Goal: Find specific page/section: Find specific page/section

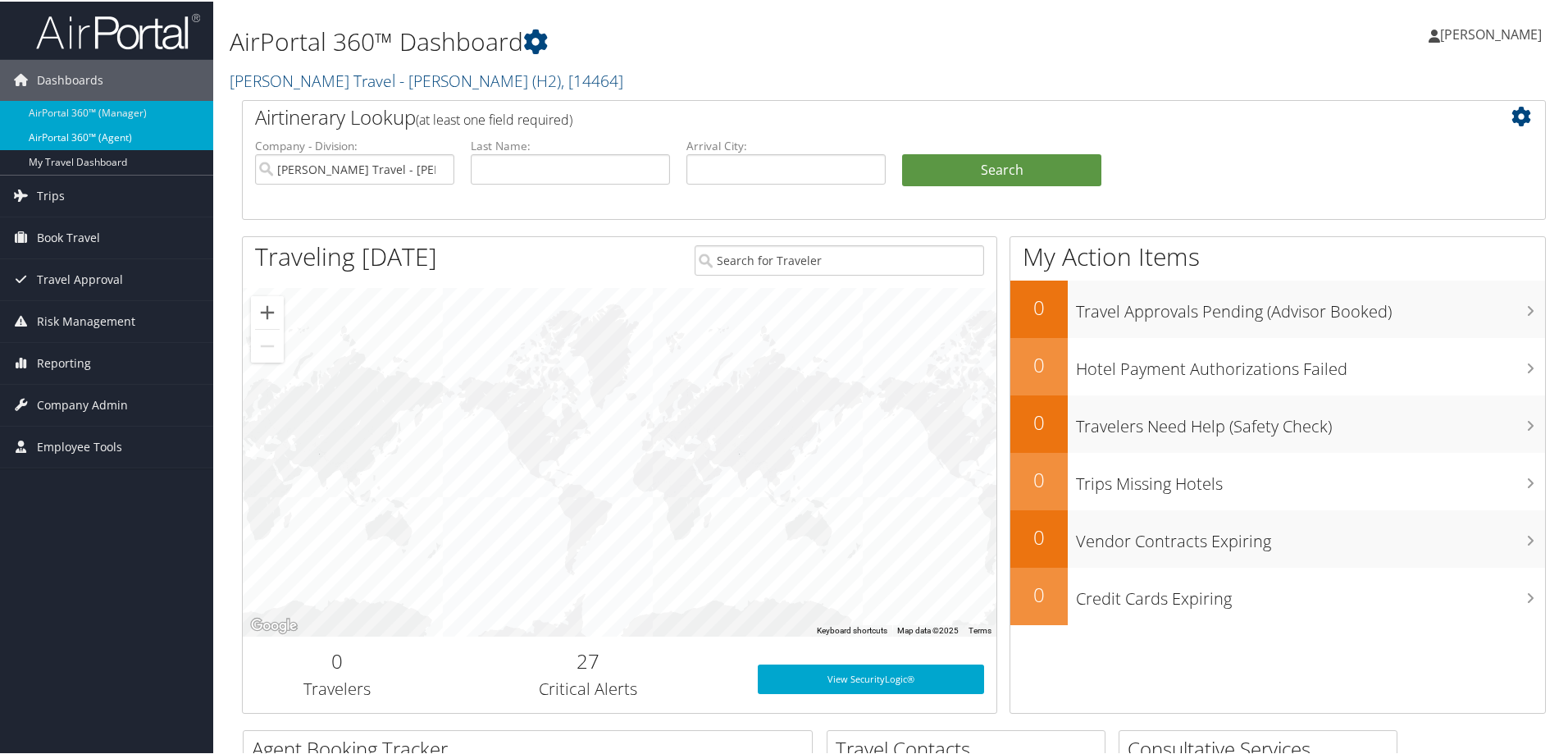
click at [45, 140] on link "AirPortal 360™ (Agent)" at bounding box center [106, 136] width 214 height 25
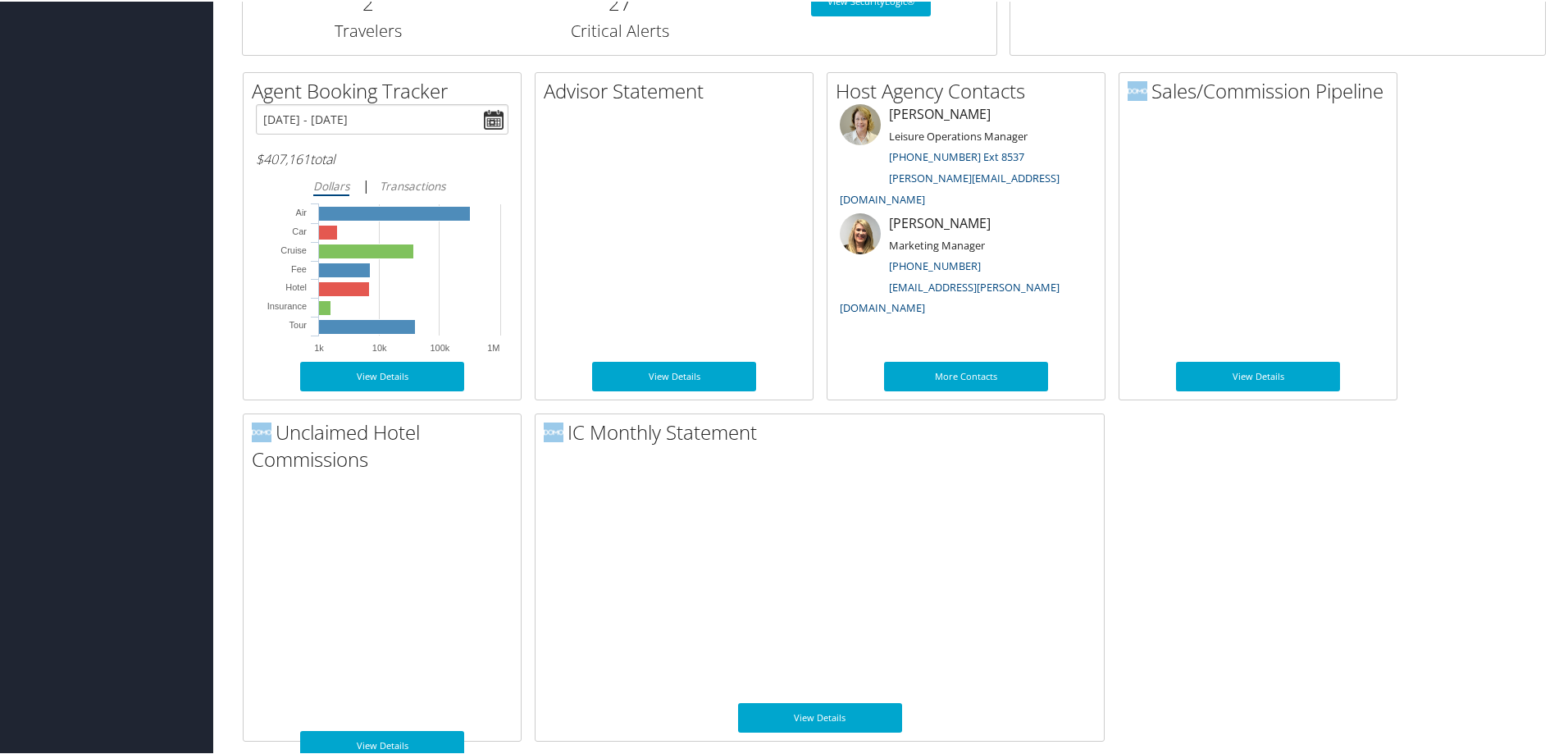
scroll to position [820, 0]
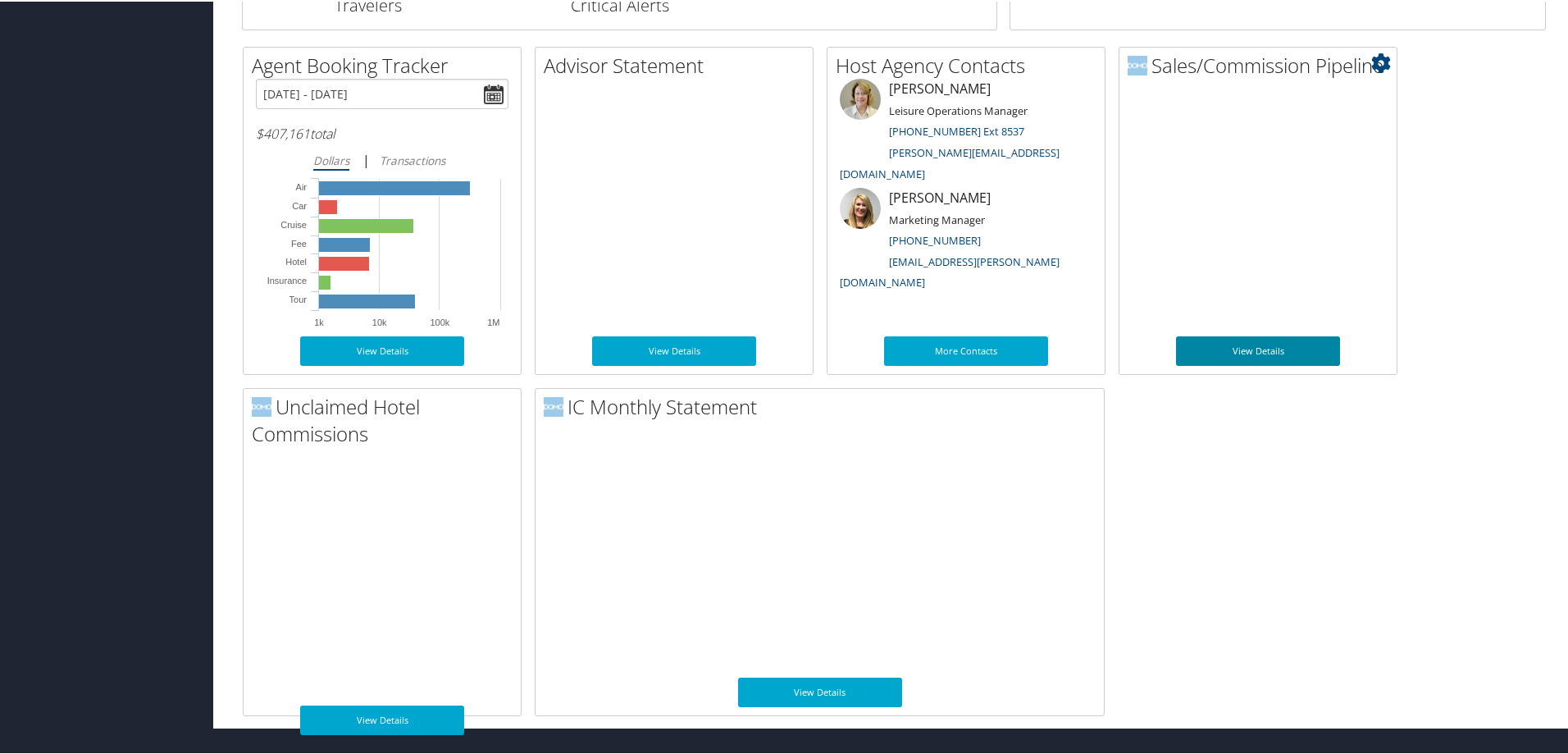
click at [1274, 347] on link "View Details" at bounding box center [1258, 350] width 164 height 30
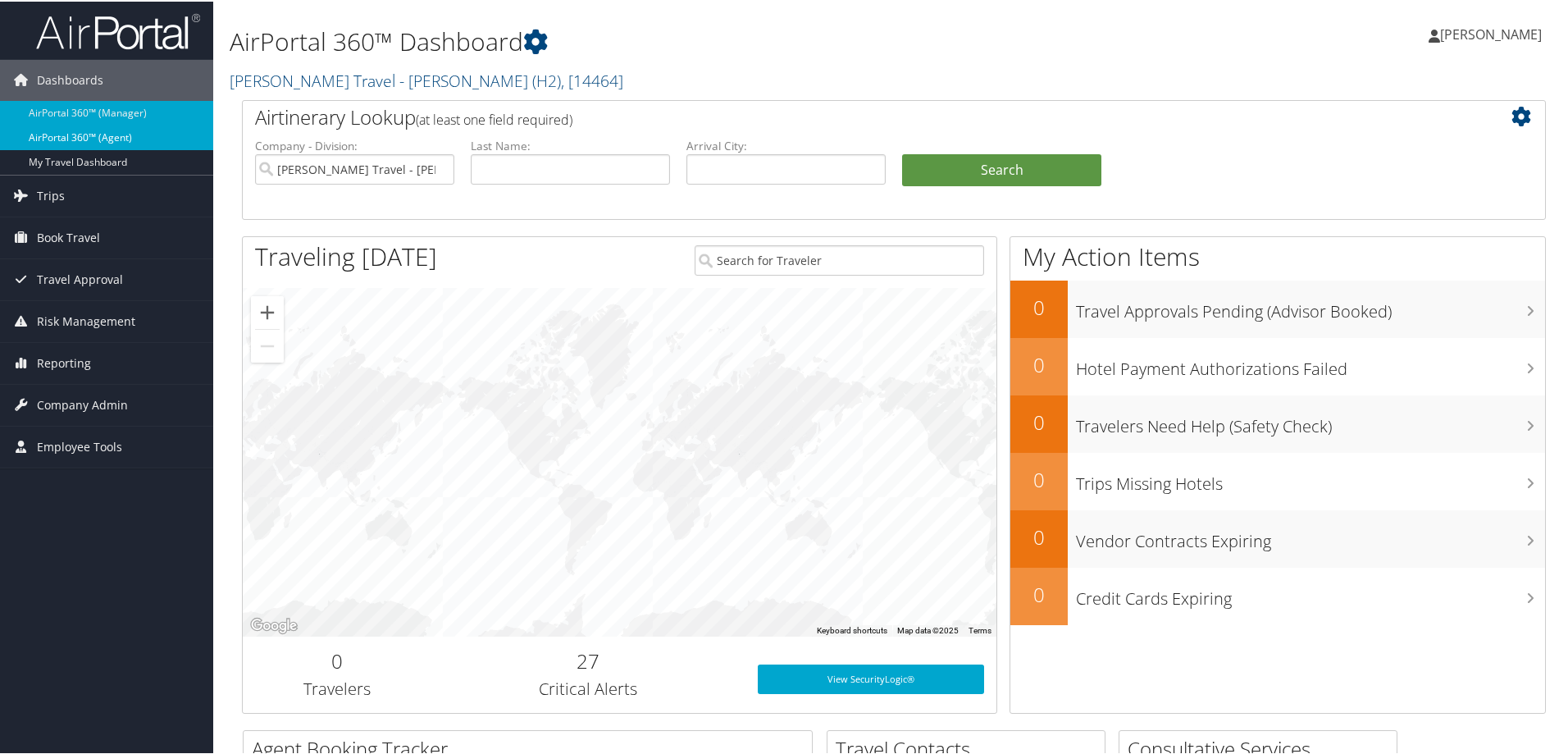
click at [90, 140] on link "AirPortal 360™ (Agent)" at bounding box center [106, 136] width 214 height 25
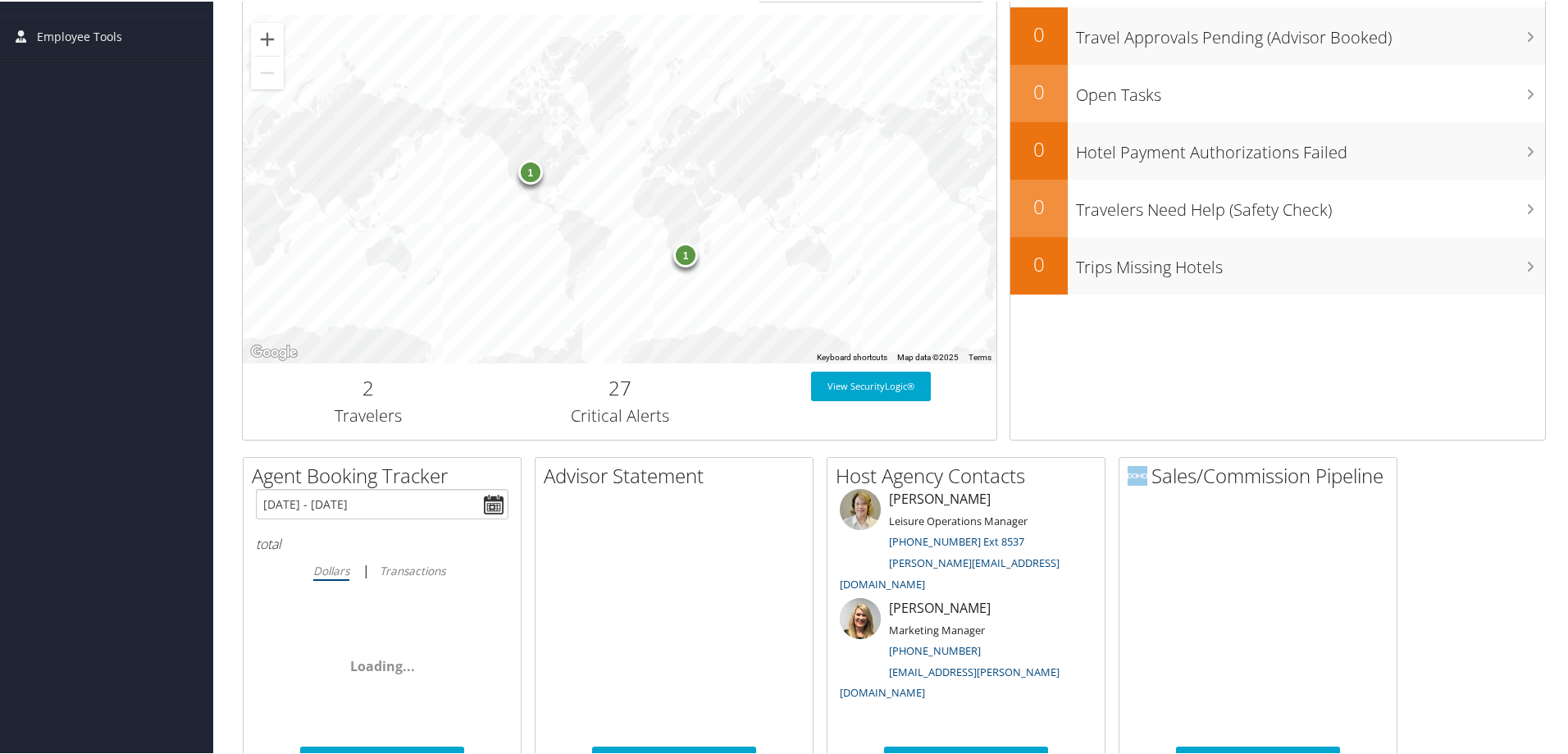
scroll to position [820, 0]
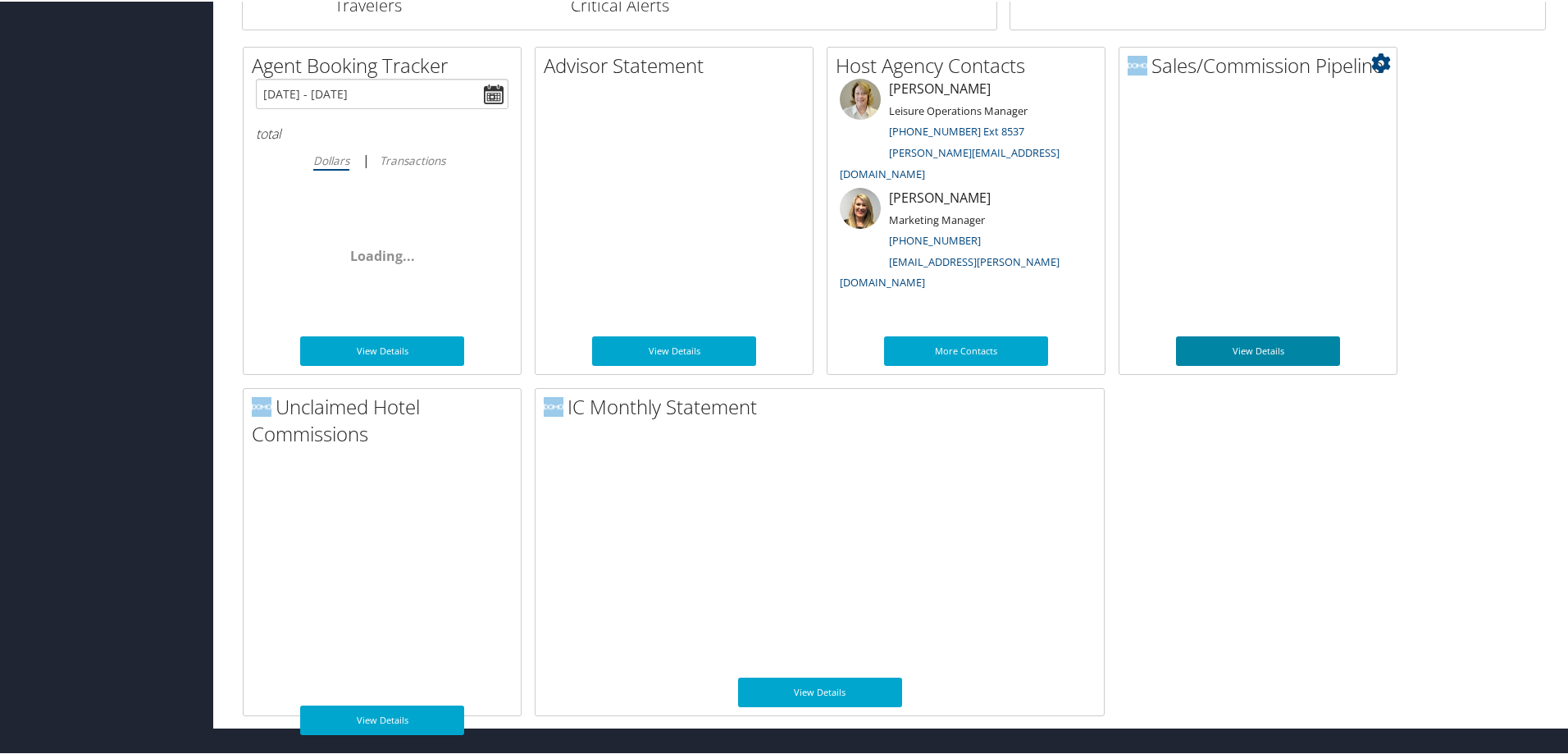
click at [1268, 354] on link "View Details" at bounding box center [1258, 350] width 164 height 30
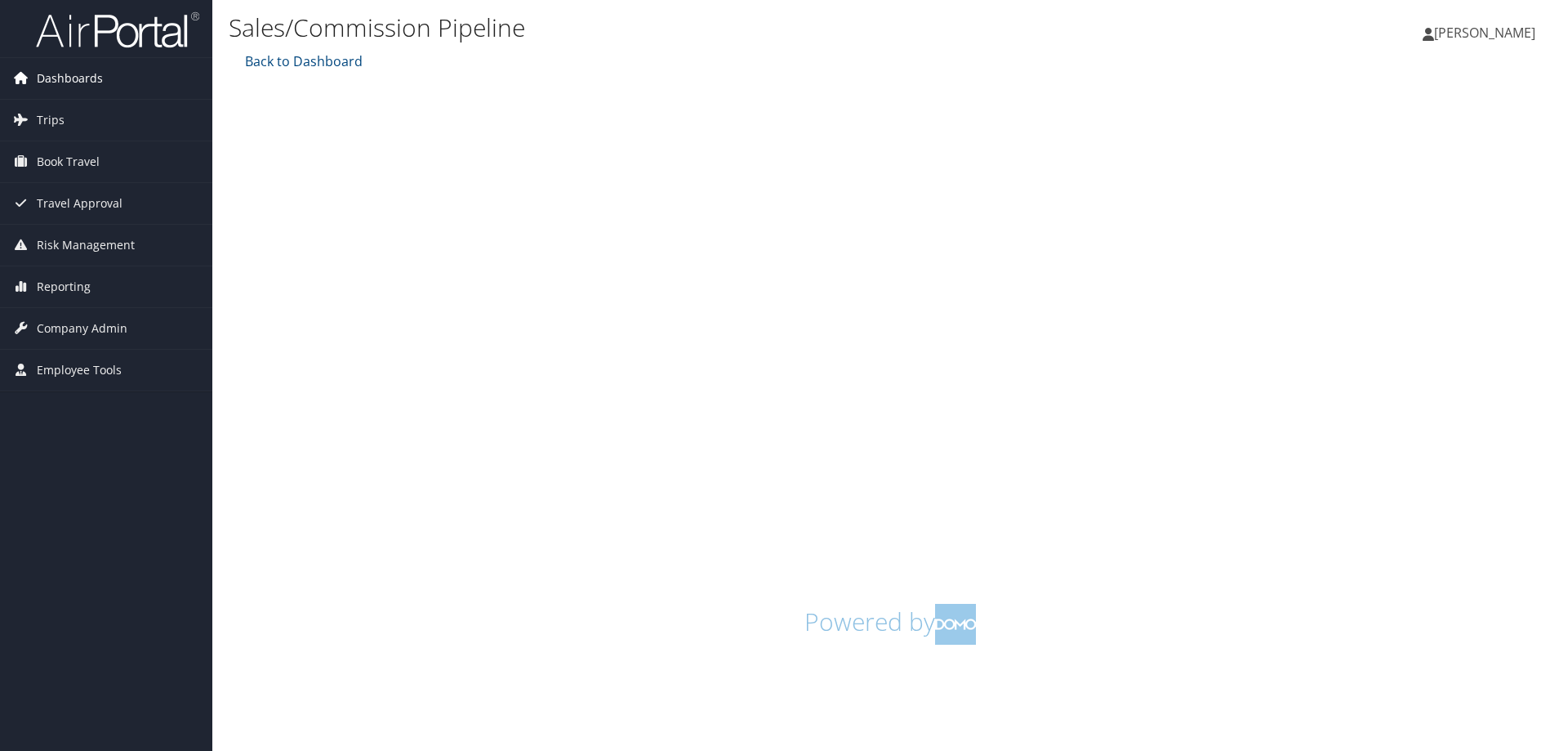
click at [52, 73] on span "Dashboards" at bounding box center [70, 79] width 67 height 41
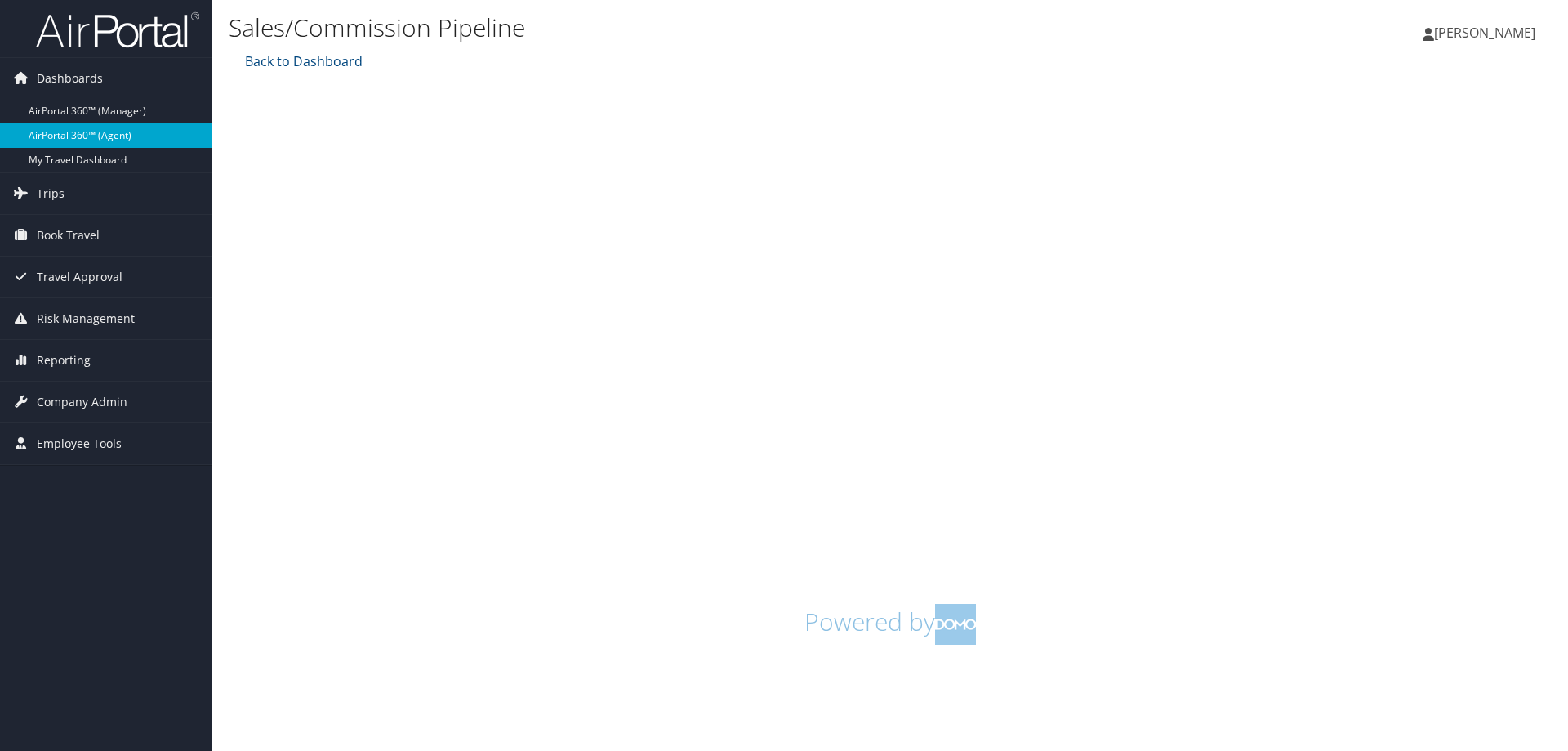
click at [42, 135] on link "AirPortal 360™ (Agent)" at bounding box center [106, 136] width 213 height 25
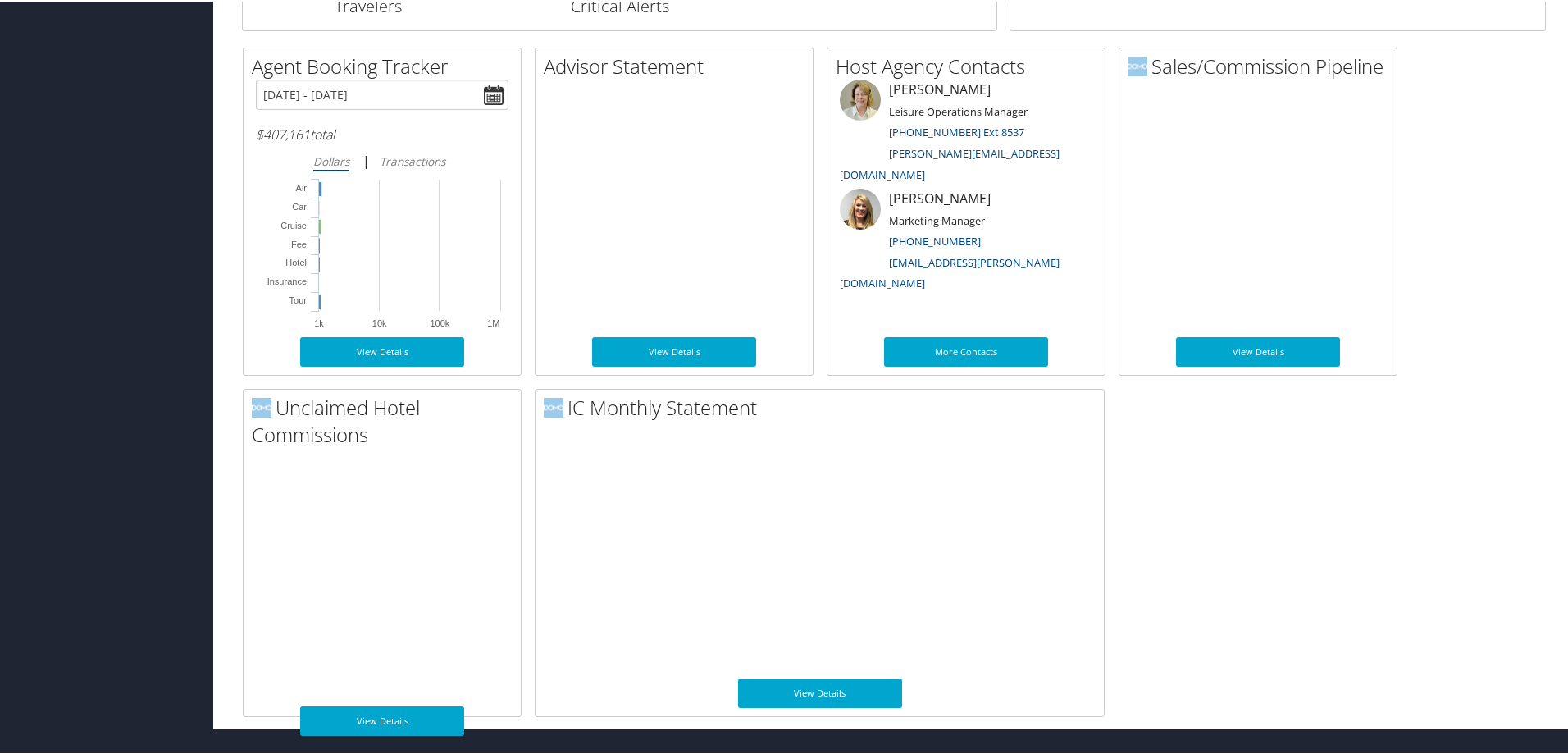
scroll to position [820, 0]
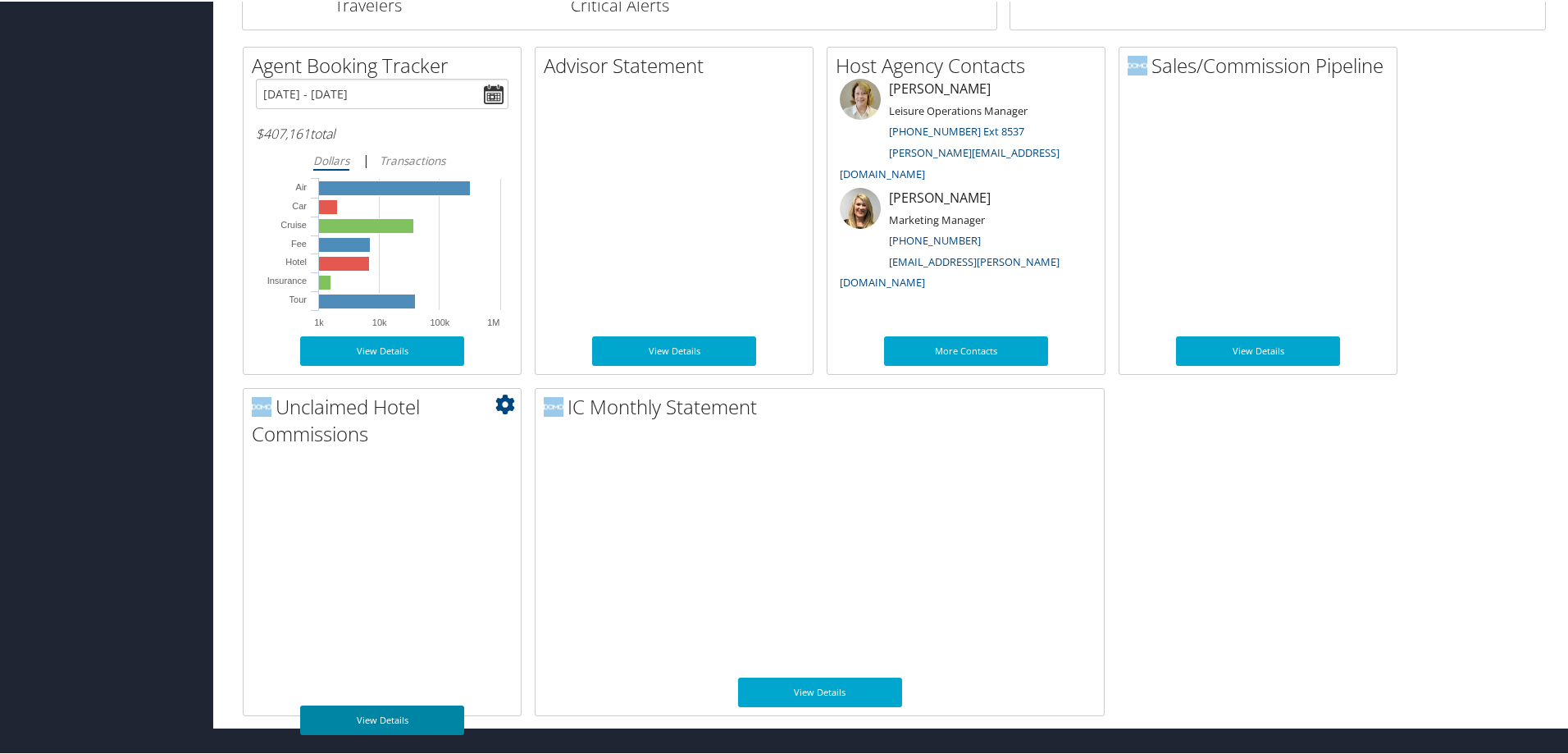
click at [382, 714] on link "View Details" at bounding box center [382, 719] width 164 height 30
